Goal: Task Accomplishment & Management: Manage account settings

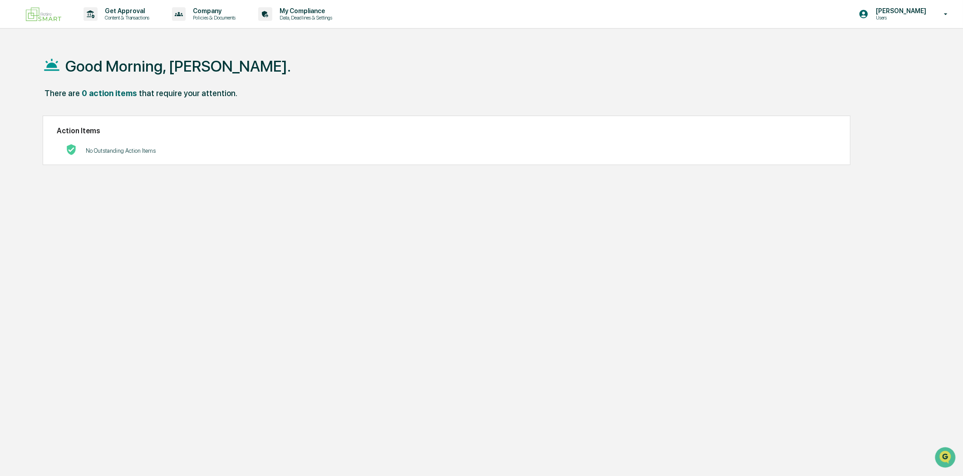
click at [37, 9] on img at bounding box center [44, 14] width 44 height 21
click at [306, 17] on p "Data, Deadlines & Settings" at bounding box center [304, 18] width 64 height 6
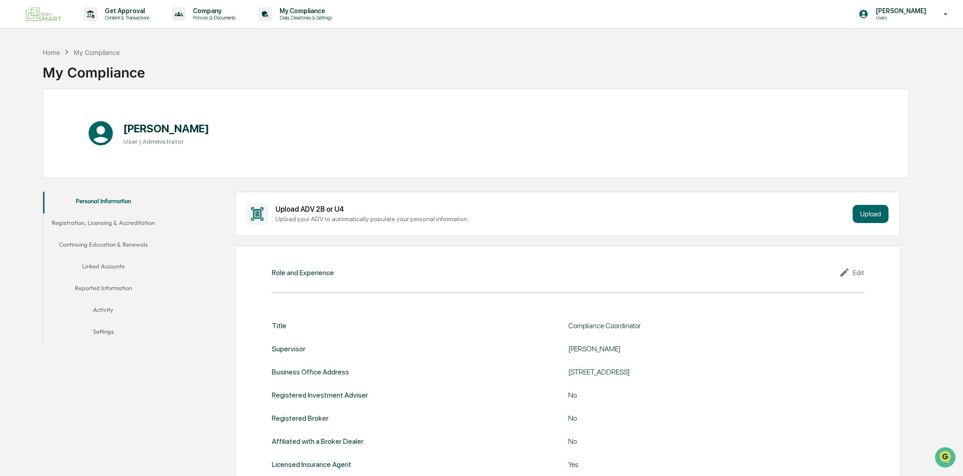
click at [34, 21] on img at bounding box center [44, 14] width 44 height 21
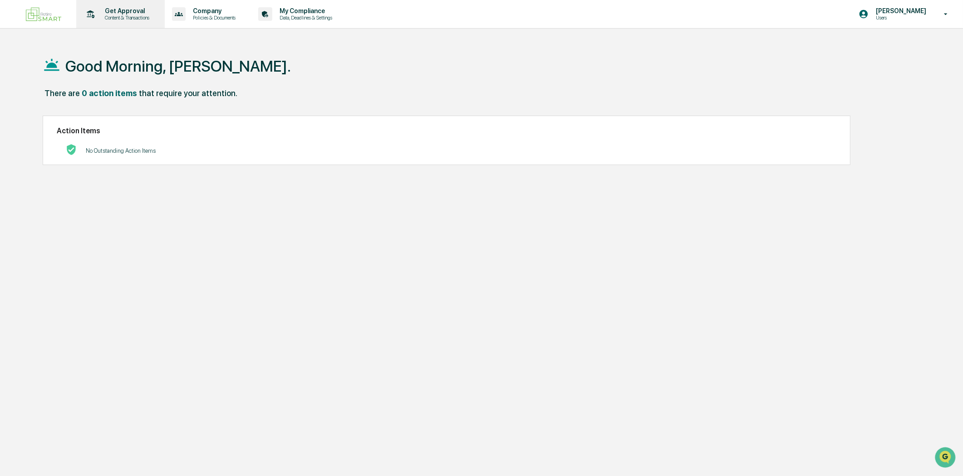
click at [126, 19] on p "Content & Transactions" at bounding box center [126, 18] width 56 height 6
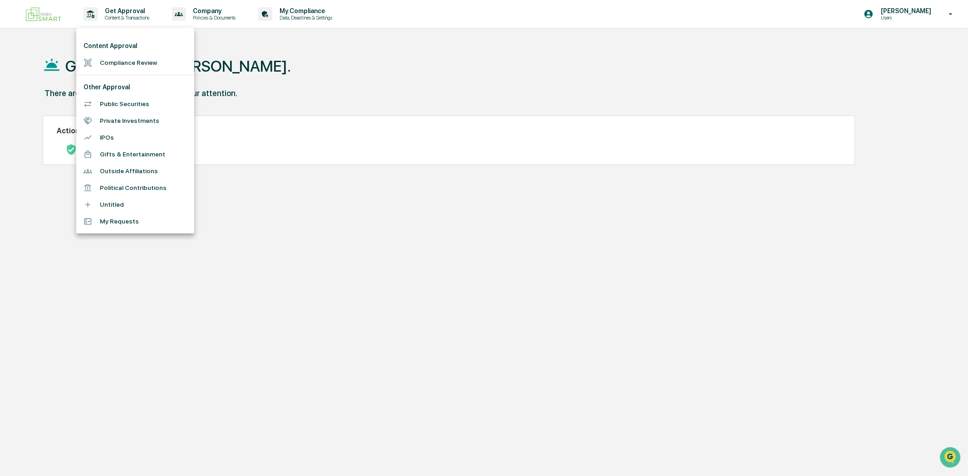
click at [49, 16] on div at bounding box center [484, 238] width 968 height 476
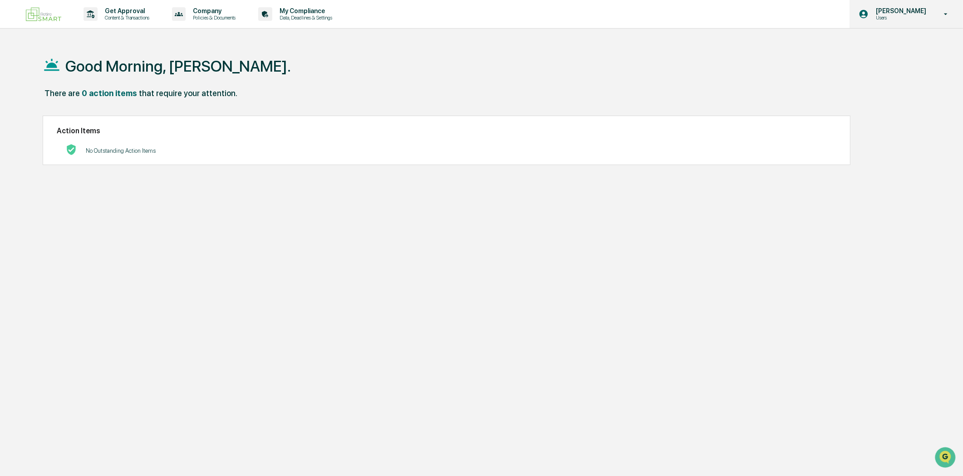
click at [926, 12] on p "[PERSON_NAME]" at bounding box center [899, 10] width 62 height 7
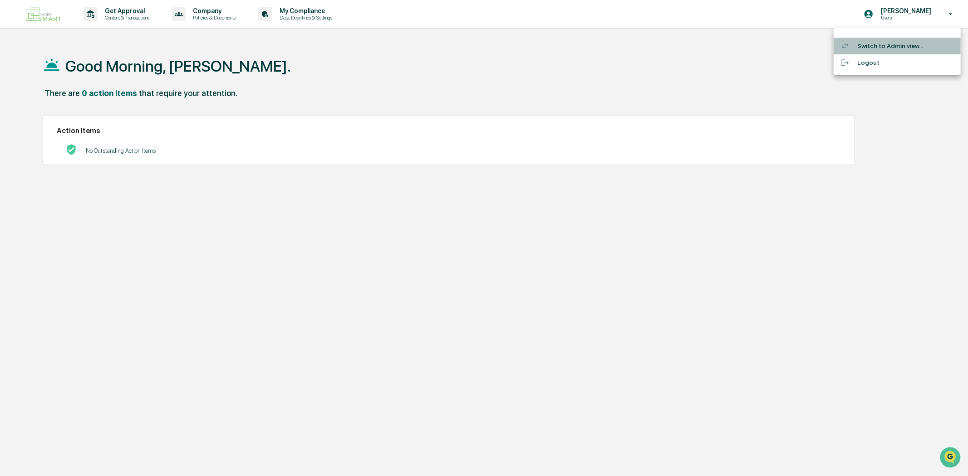
click at [902, 40] on li "Switch to Admin view..." at bounding box center [896, 46] width 127 height 17
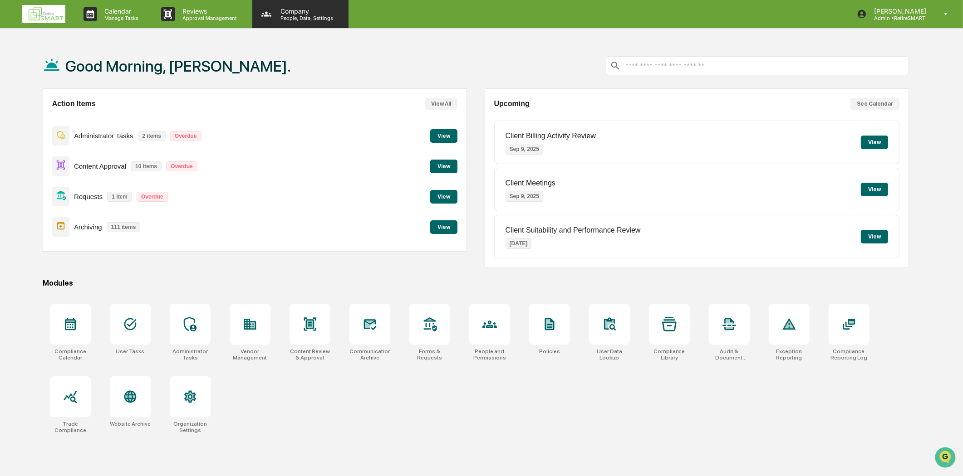
click at [317, 17] on p "People, Data, Settings" at bounding box center [305, 18] width 64 height 6
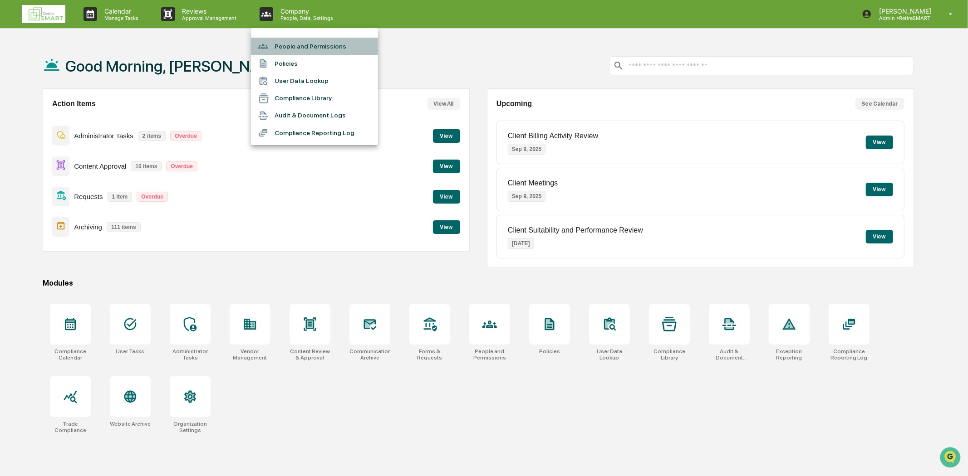
drag, startPoint x: 323, startPoint y: 43, endPoint x: 321, endPoint y: 37, distance: 6.2
click at [323, 42] on li "People and Permissions" at bounding box center [314, 46] width 127 height 17
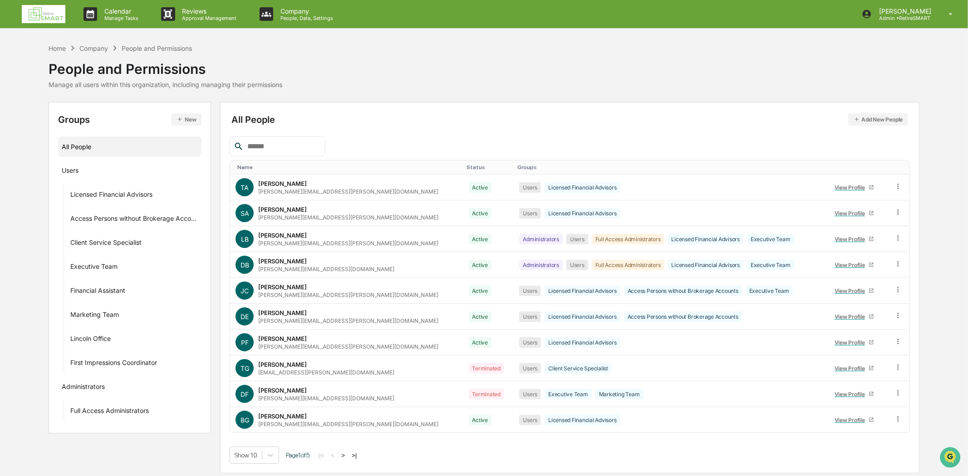
click at [293, 143] on input "text" at bounding box center [282, 147] width 77 height 12
click at [285, 142] on input "text" at bounding box center [282, 147] width 77 height 12
click at [286, 142] on input "text" at bounding box center [282, 147] width 77 height 12
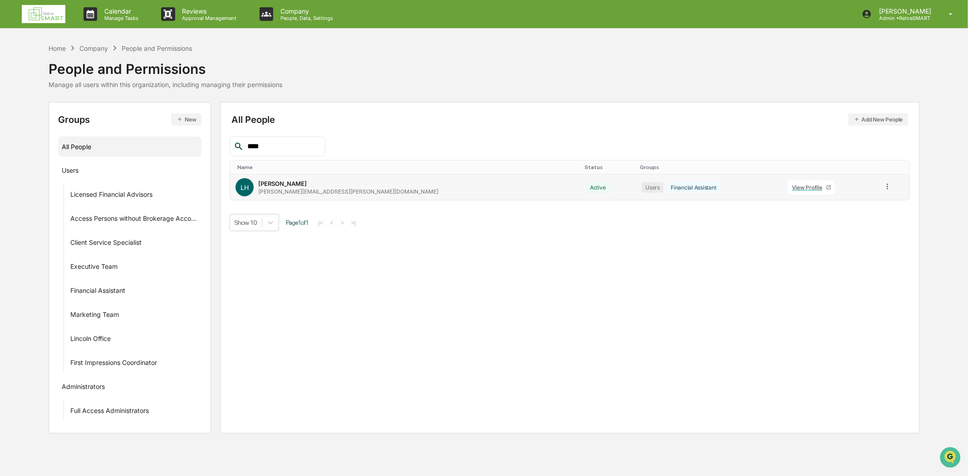
type input "****"
click at [792, 184] on div "View Profile" at bounding box center [809, 187] width 34 height 7
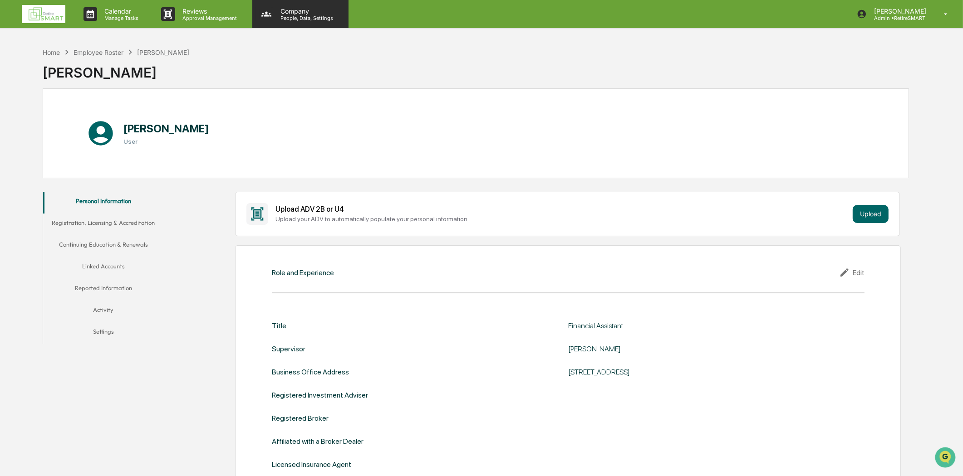
click at [300, 11] on p "Company" at bounding box center [305, 11] width 64 height 8
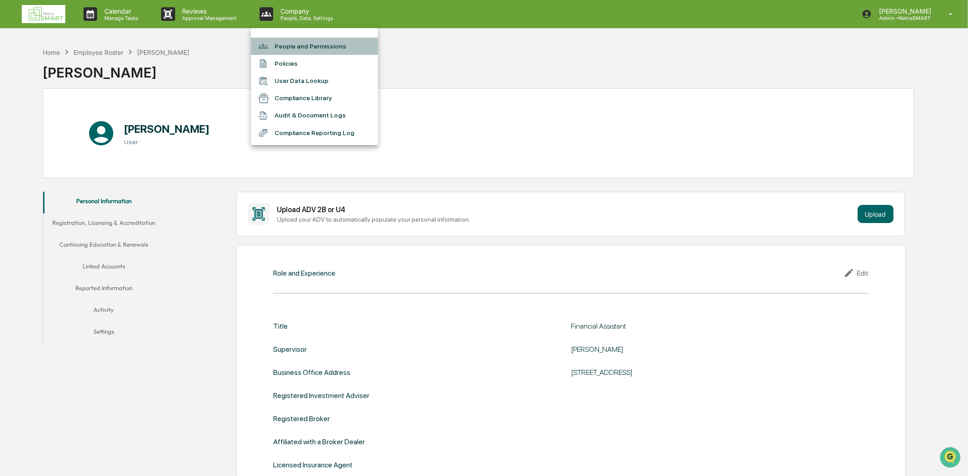
click at [289, 46] on li "People and Permissions" at bounding box center [314, 46] width 127 height 17
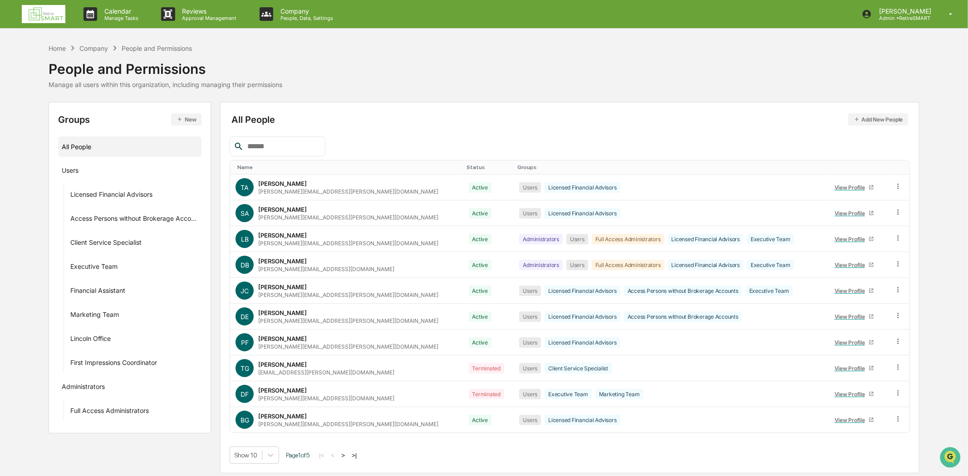
click at [266, 150] on input "text" at bounding box center [282, 147] width 77 height 12
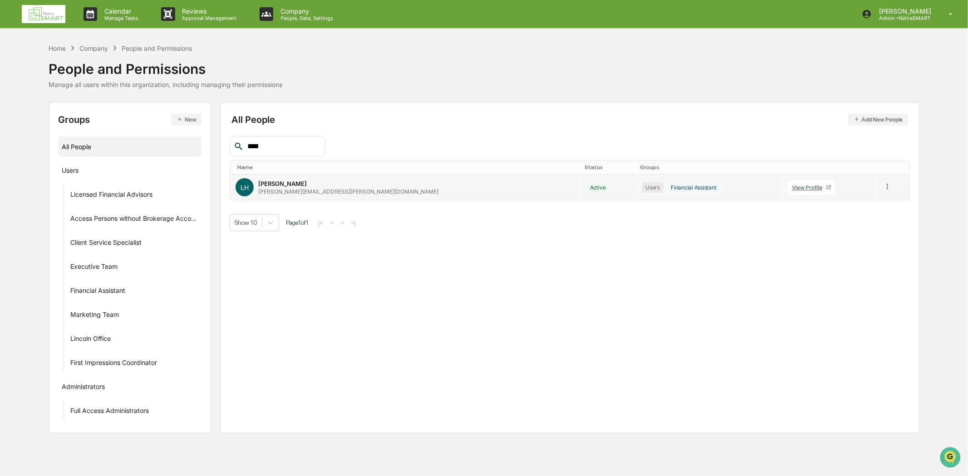
type input "****"
click at [883, 186] on icon at bounding box center [887, 186] width 9 height 9
click at [824, 221] on div "Change Status" at bounding box center [846, 219] width 75 height 11
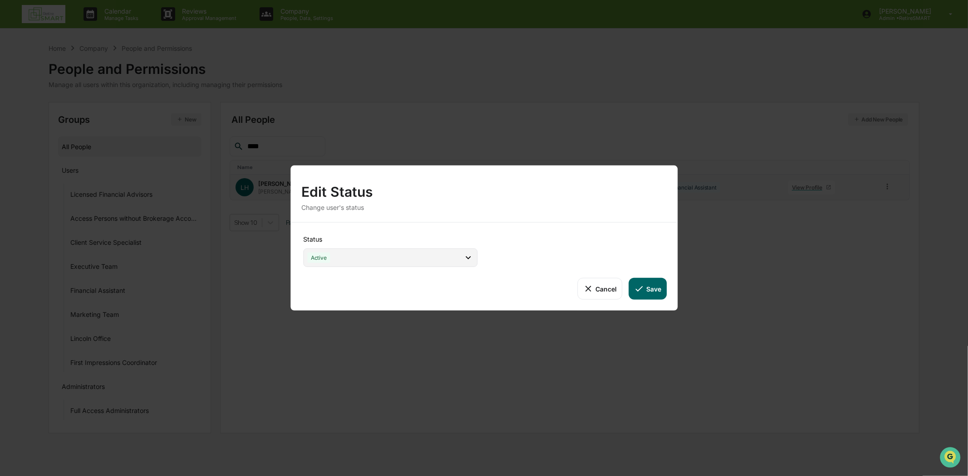
click at [469, 256] on icon at bounding box center [468, 258] width 10 height 10
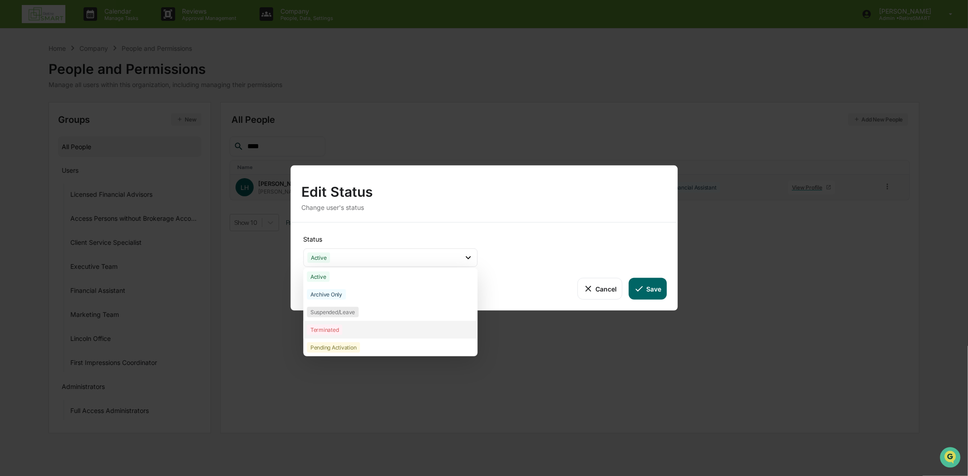
click at [327, 328] on div "Terminated" at bounding box center [325, 330] width 36 height 10
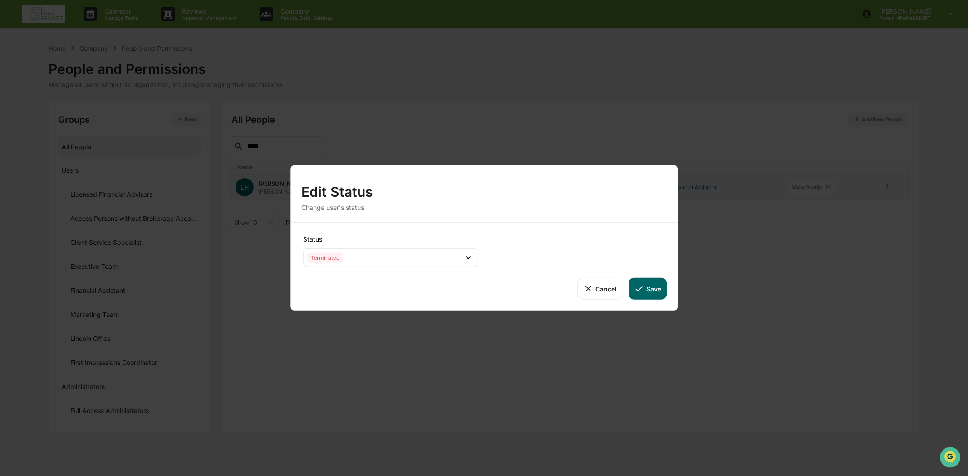
click at [652, 291] on button "Save" at bounding box center [648, 289] width 38 height 22
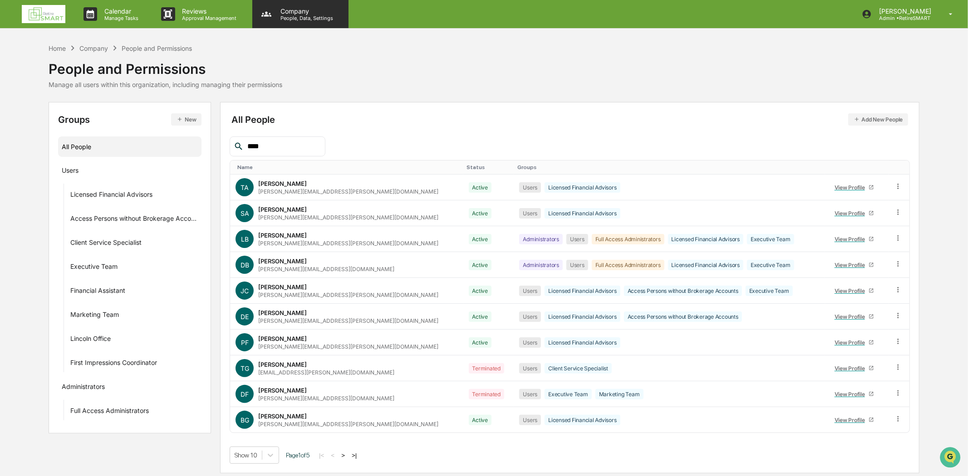
click at [293, 7] on p "Company" at bounding box center [305, 11] width 64 height 8
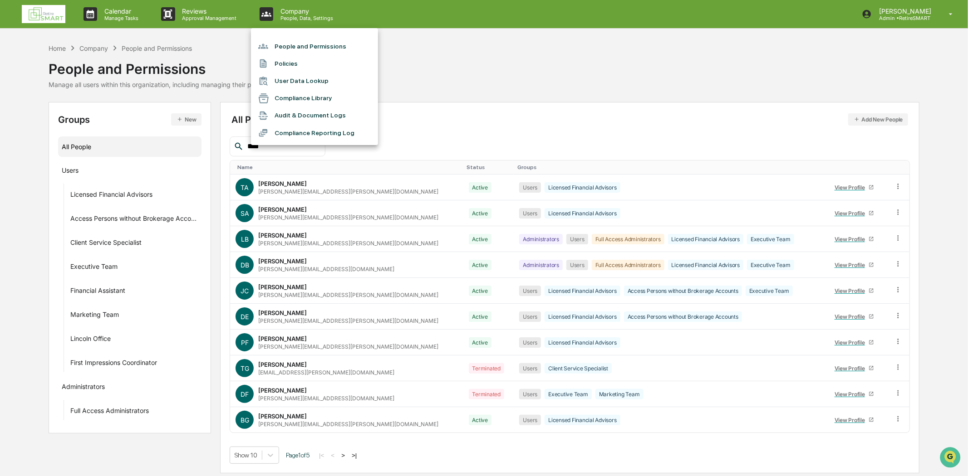
click at [484, 64] on div at bounding box center [484, 238] width 968 height 476
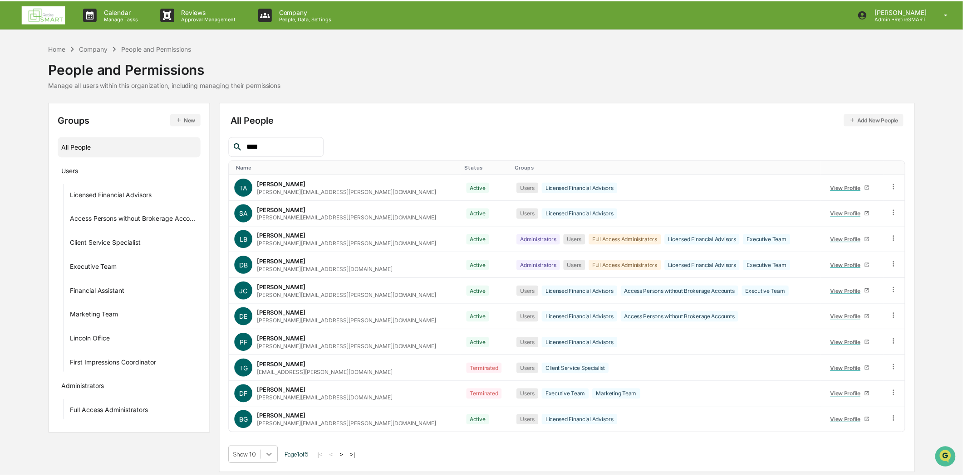
scroll to position [69, 0]
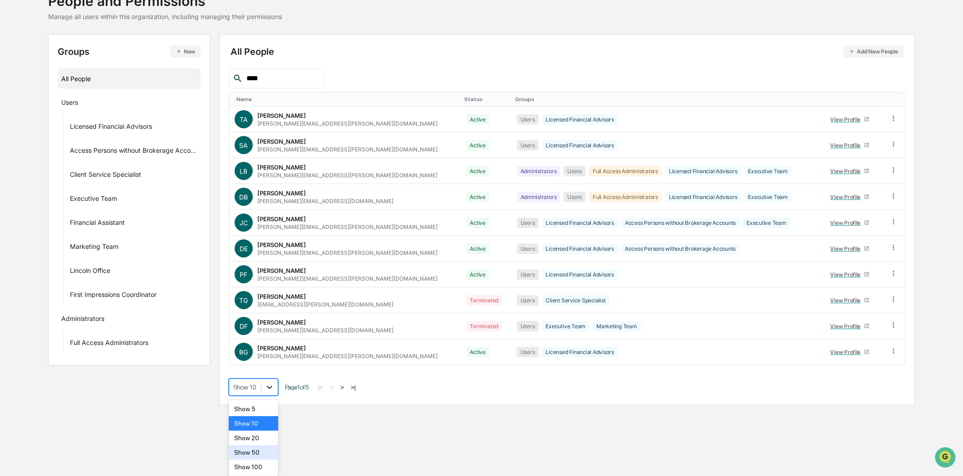
click at [274, 408] on body "Calendar Manage Tasks Reviews Approval Management Company People, Data, Setting…" at bounding box center [481, 170] width 963 height 476
click at [256, 468] on div "Show 100" at bounding box center [253, 467] width 49 height 15
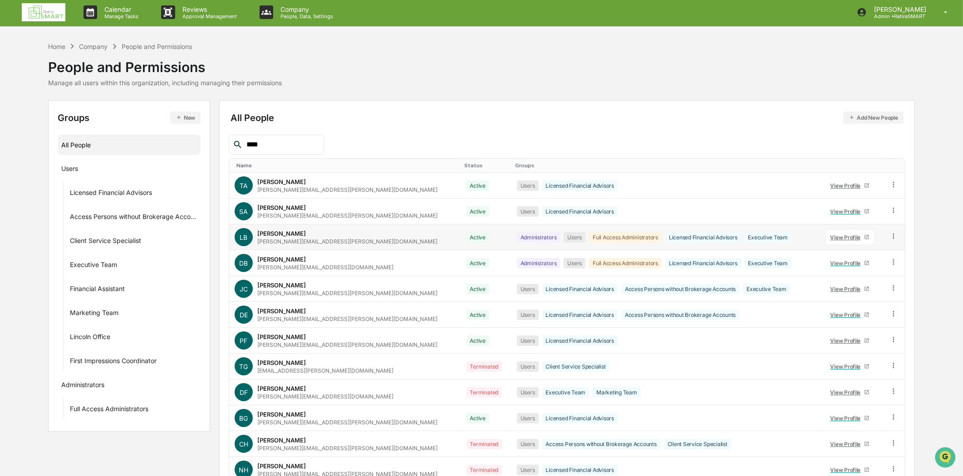
scroll to position [0, 0]
